Goal: Entertainment & Leisure: Consume media (video, audio)

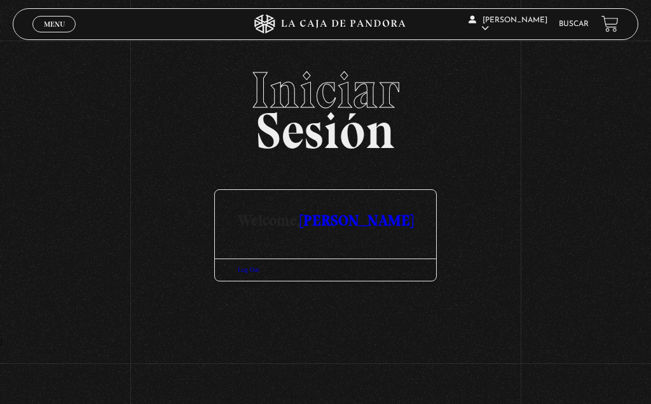
click at [41, 25] on link "Menu Cerrar" at bounding box center [53, 24] width 43 height 17
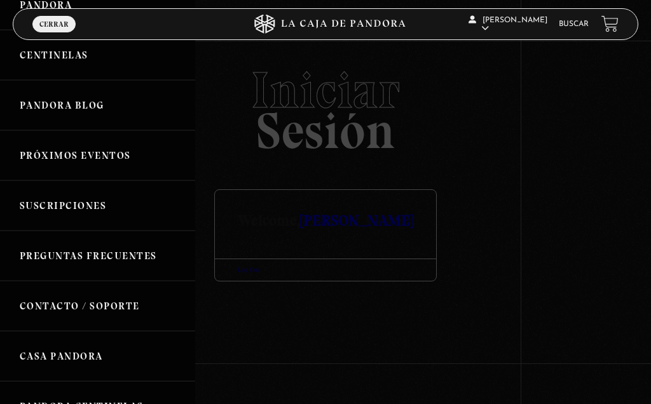
scroll to position [130, 0]
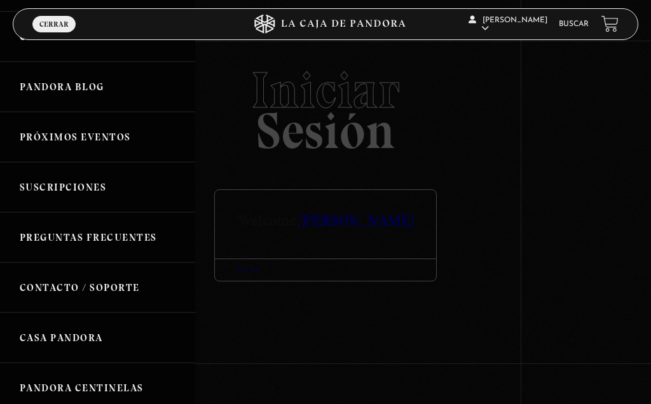
click at [50, 140] on link "Próximos Eventos" at bounding box center [97, 137] width 195 height 50
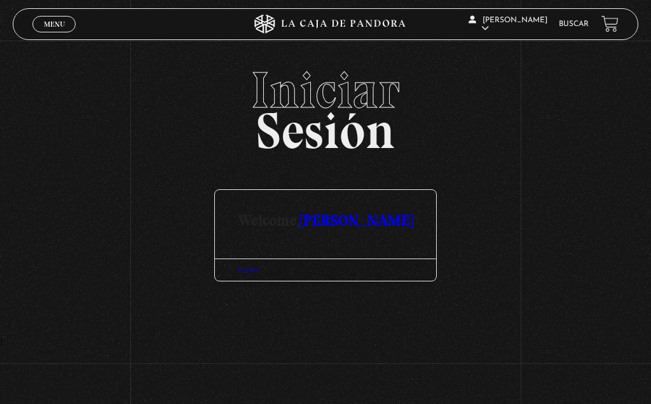
click at [54, 21] on span "Menu" at bounding box center [54, 24] width 21 height 8
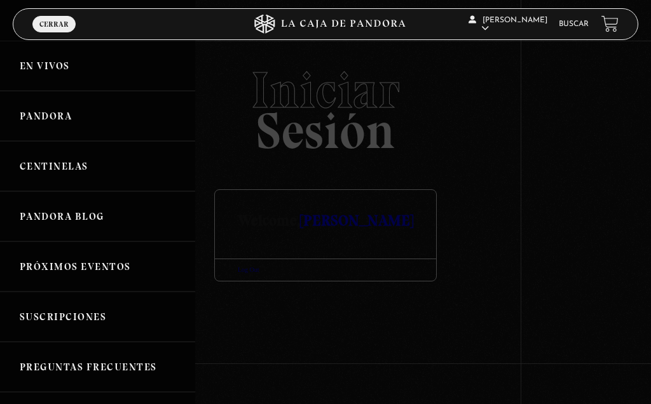
click at [40, 109] on link "Pandora" at bounding box center [97, 116] width 195 height 50
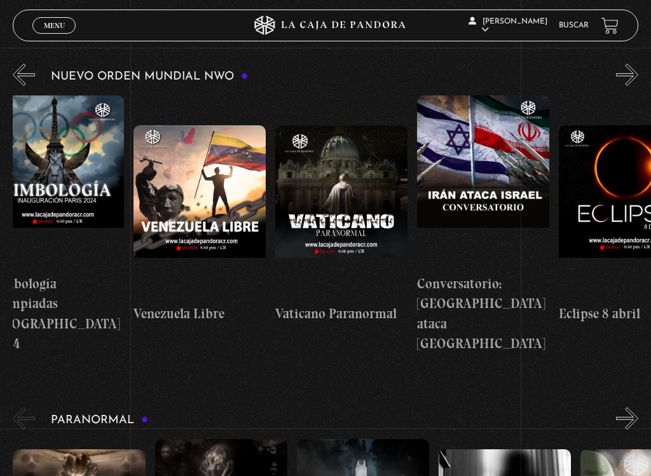
scroll to position [0, 2007]
click at [205, 193] on figure at bounding box center [200, 211] width 132 height 172
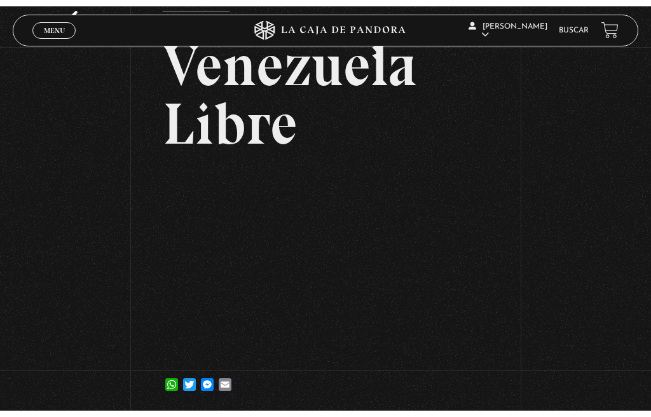
scroll to position [64, 0]
